Goal: Find specific page/section: Find specific page/section

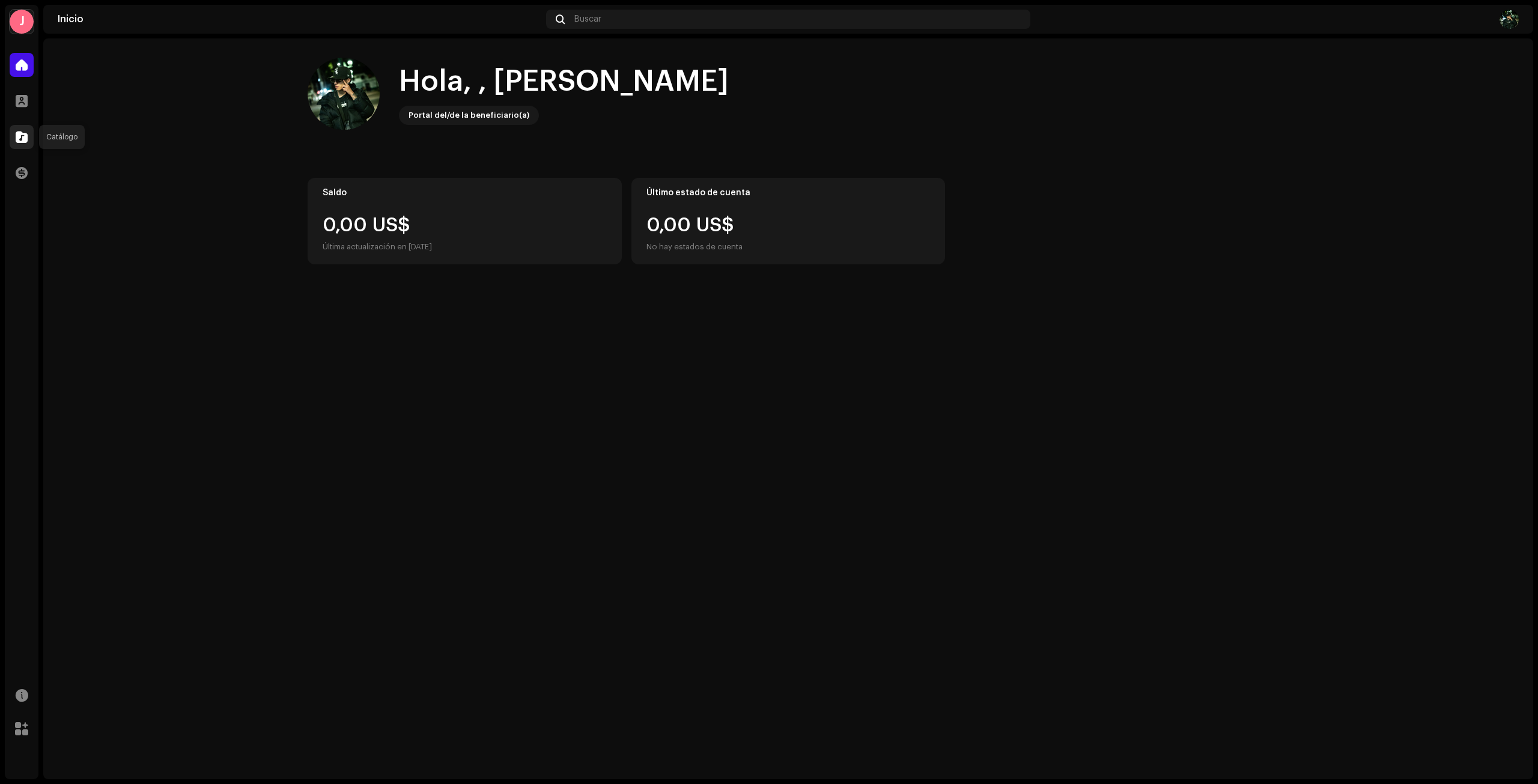
click at [22, 143] on div at bounding box center [21, 136] width 24 height 24
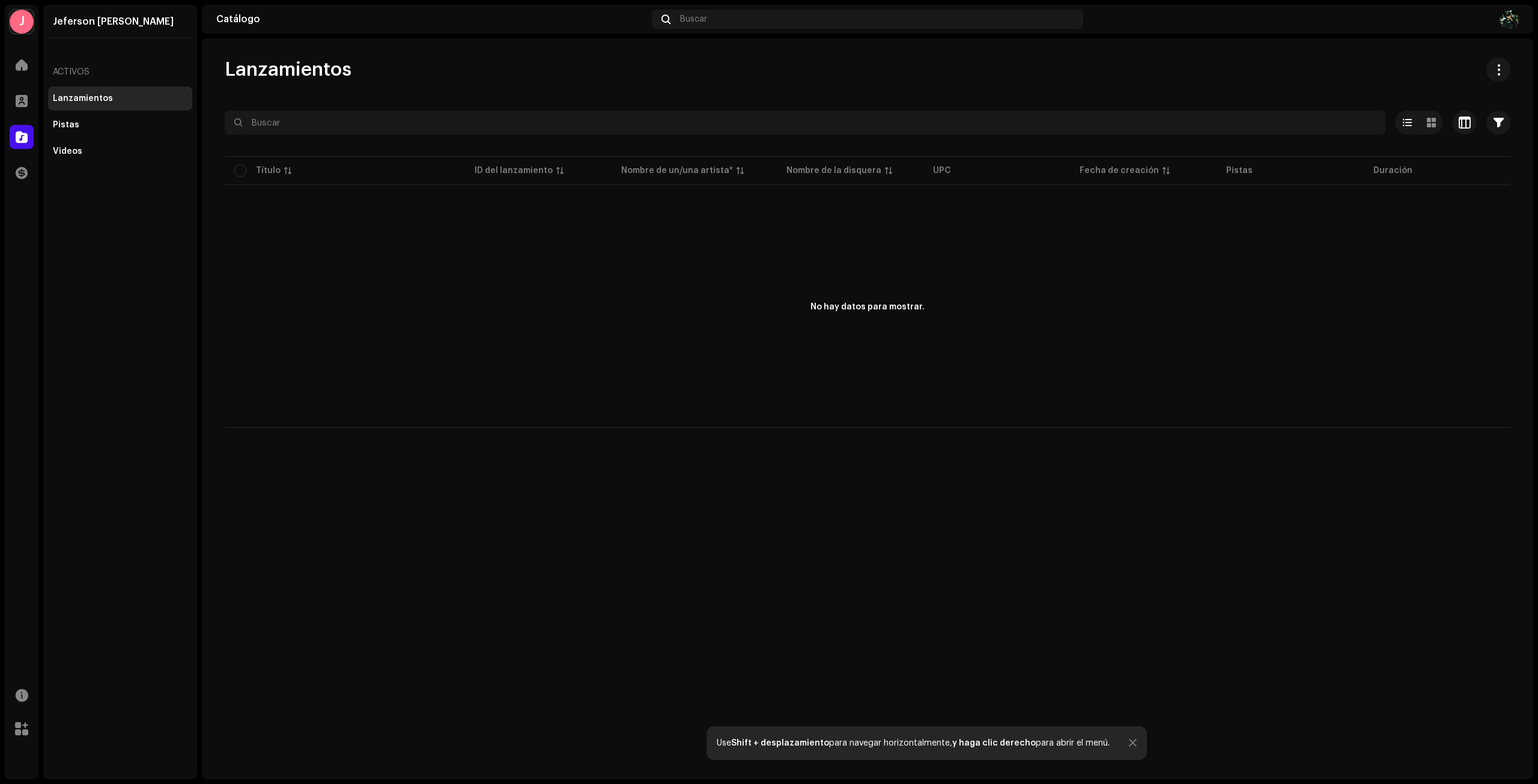
click at [73, 75] on div "Activos" at bounding box center [120, 72] width 144 height 29
click at [91, 125] on div "Pistas" at bounding box center [120, 125] width 135 height 10
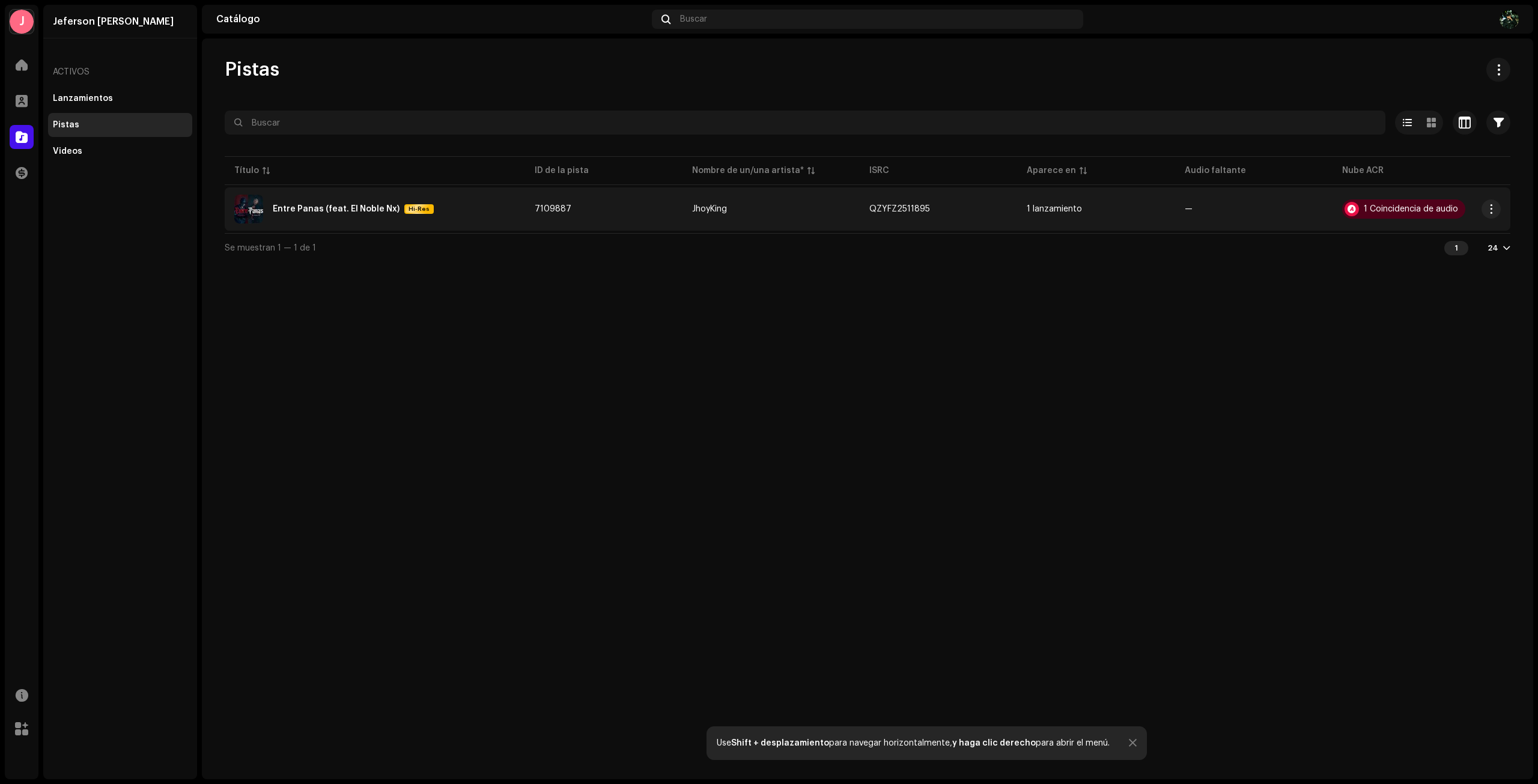
click at [673, 206] on td "7109887" at bounding box center [604, 209] width 157 height 43
